Goal: Task Accomplishment & Management: Use online tool/utility

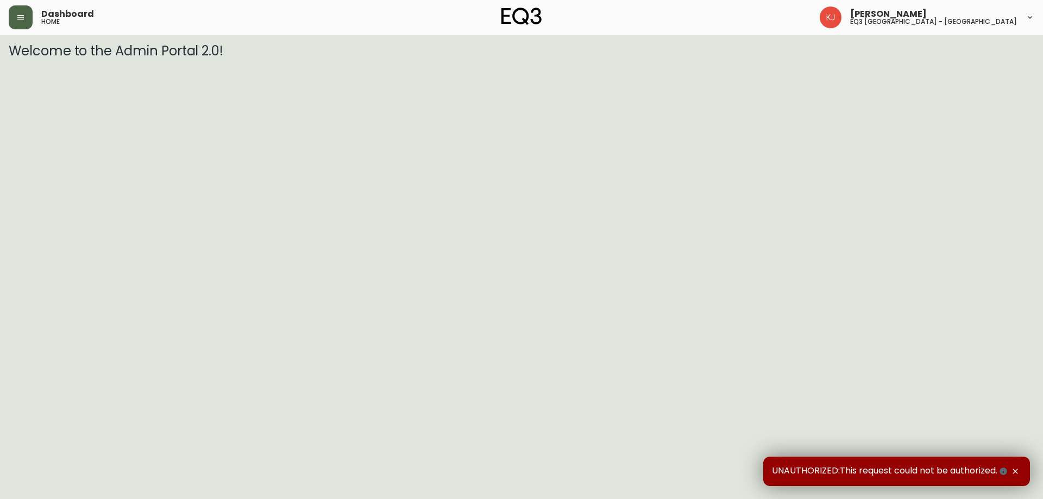
click at [22, 11] on button "button" at bounding box center [21, 17] width 24 height 24
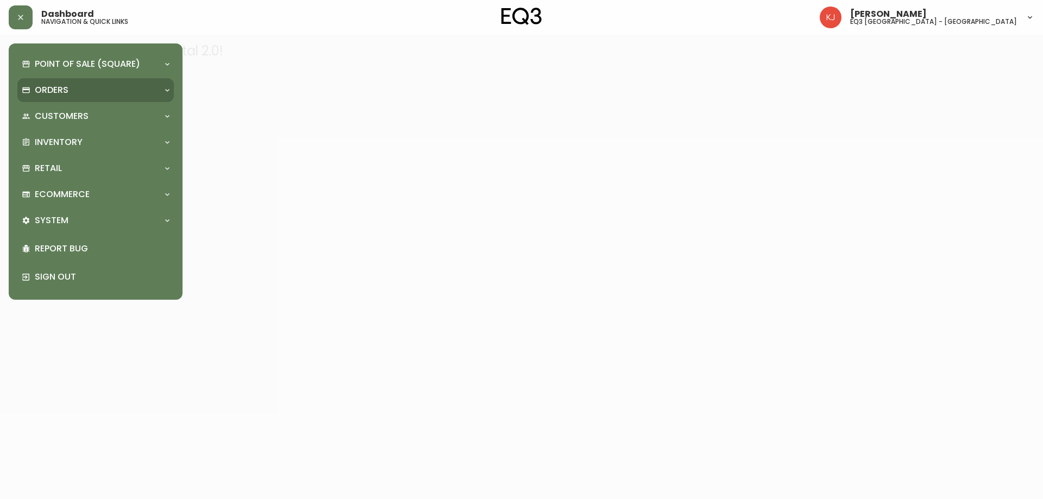
click at [107, 85] on div "Orders" at bounding box center [90, 90] width 137 height 12
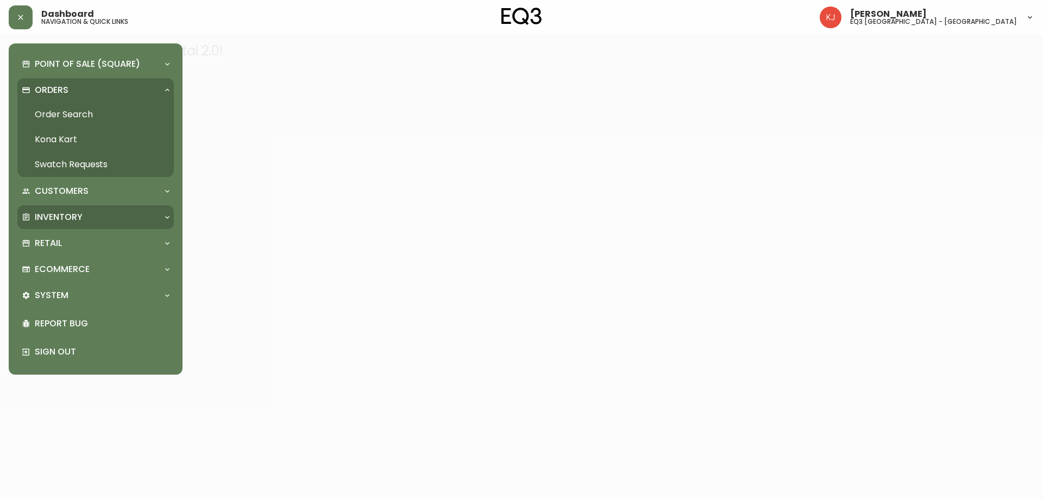
click at [82, 206] on div "Inventory" at bounding box center [95, 217] width 156 height 24
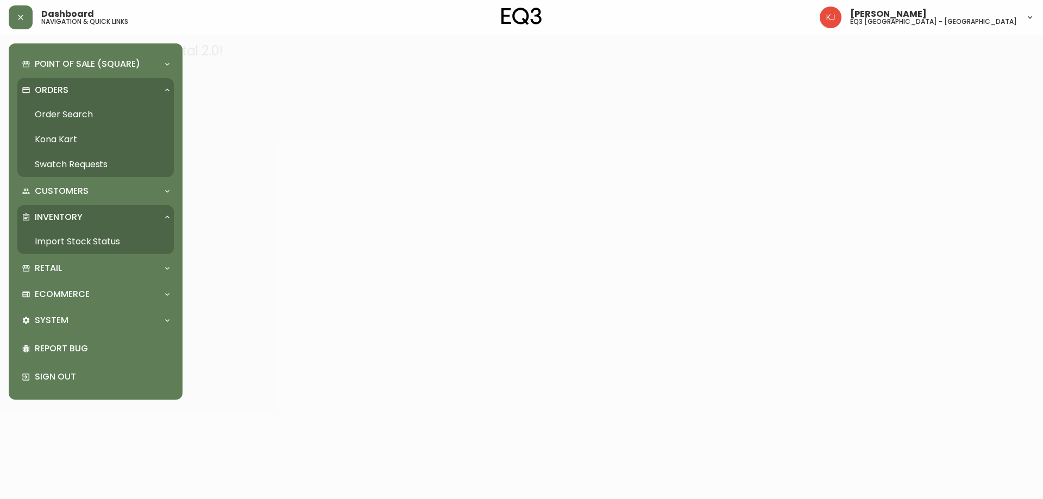
click at [80, 233] on link "Import Stock Status" at bounding box center [95, 241] width 156 height 25
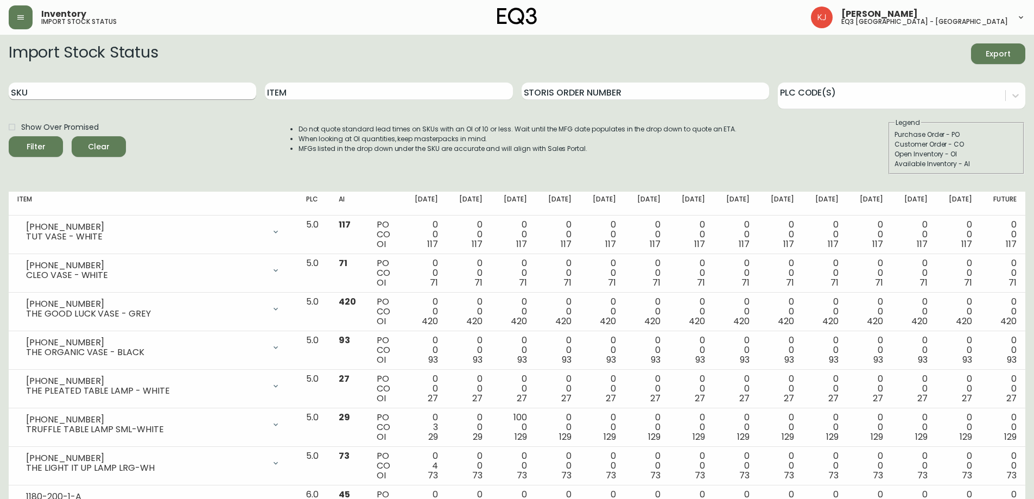
click at [163, 91] on input "SKU" at bounding box center [133, 91] width 248 height 17
paste input "[PHONE_NUMBER]"
click at [9, 136] on button "Filter" at bounding box center [36, 146] width 54 height 21
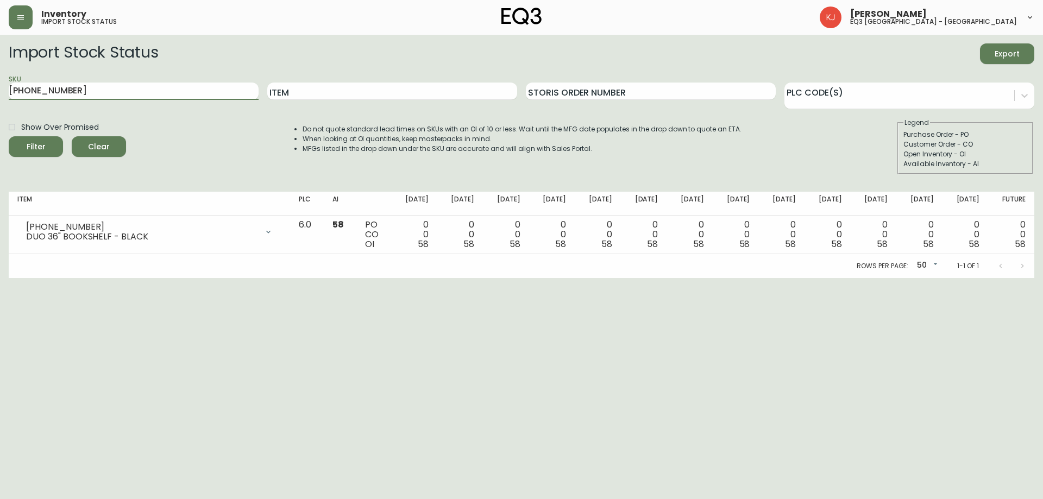
drag, startPoint x: 63, startPoint y: 89, endPoint x: 0, endPoint y: 90, distance: 63.0
click at [0, 90] on main "Import Stock Status Export SKU [PHONE_NUMBER] Item Storis Order Number PLC Code…" at bounding box center [521, 156] width 1043 height 243
paste input "9"
type input "[PHONE_NUMBER]"
click at [9, 136] on button "Filter" at bounding box center [36, 146] width 54 height 21
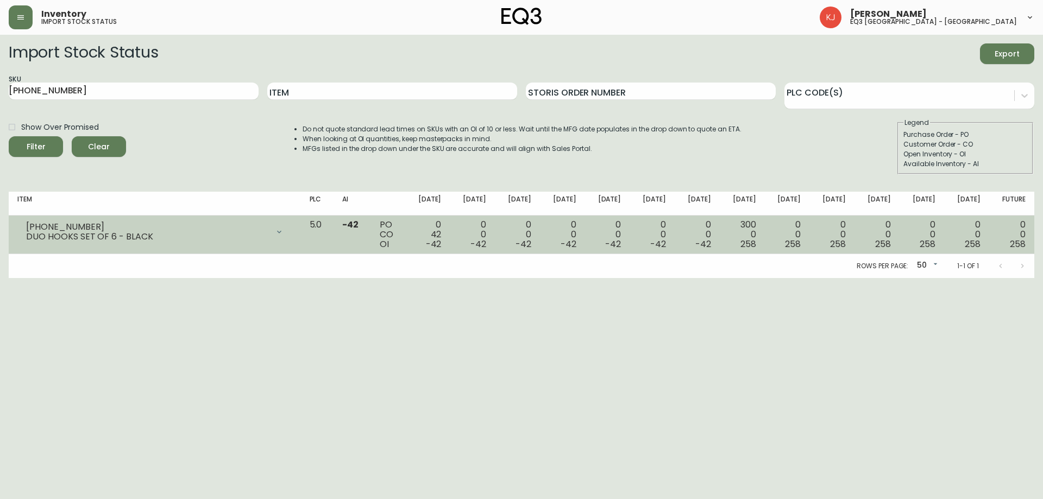
click at [370, 248] on td "-42" at bounding box center [351, 235] width 37 height 39
